Goal: Task Accomplishment & Management: Manage account settings

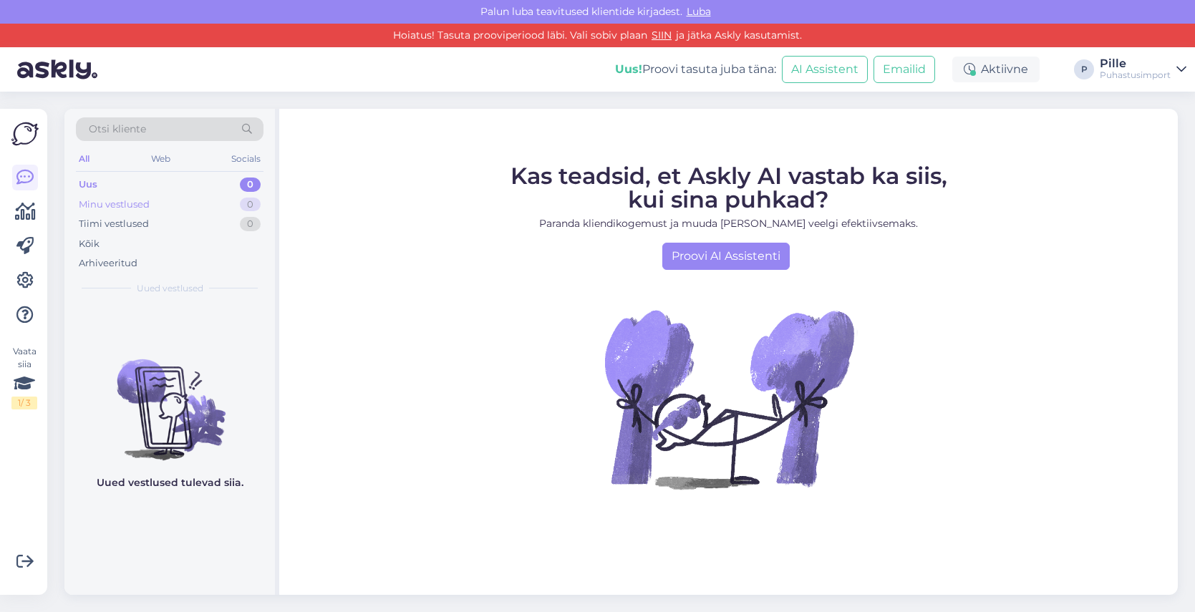
click at [109, 207] on div "Minu vestlused" at bounding box center [114, 205] width 71 height 14
click at [1178, 67] on icon at bounding box center [1181, 69] width 10 height 11
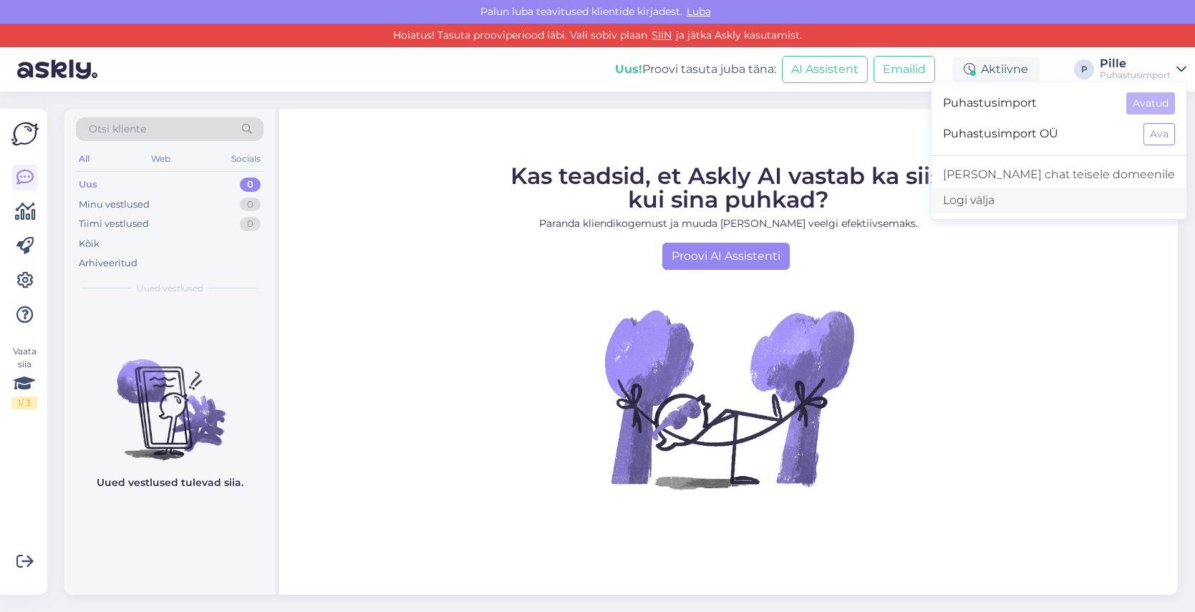
click at [1046, 201] on div "Logi välja" at bounding box center [1058, 201] width 255 height 26
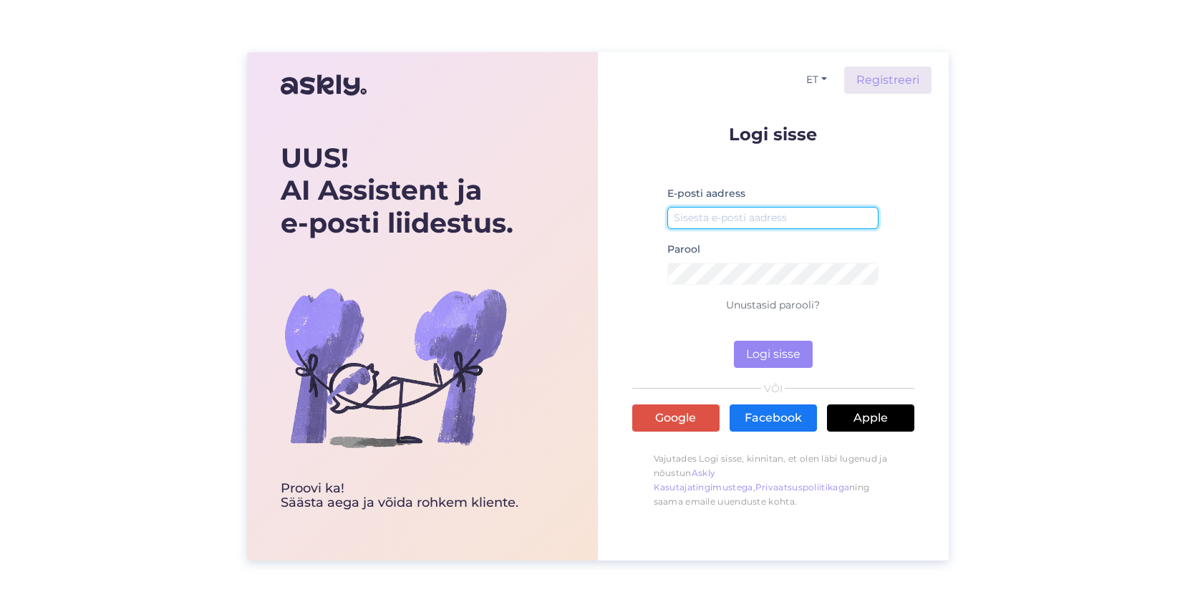
type input "pille@puhastusimport.ee"
drag, startPoint x: 807, startPoint y: 218, endPoint x: 608, endPoint y: 219, distance: 199.0
click at [607, 219] on div "ET Registreeri Logi sisse E-posti aadress pille@puhastusimport.ee Parool Unusta…" at bounding box center [773, 306] width 351 height 508
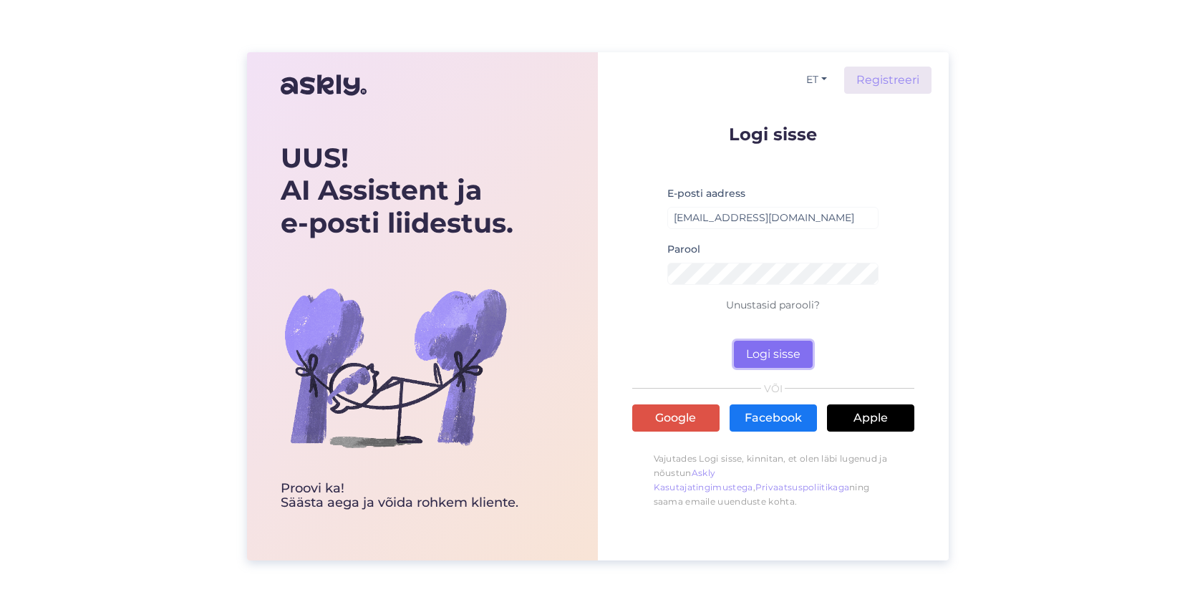
click at [759, 354] on button "Logi sisse" at bounding box center [773, 354] width 79 height 27
